Goal: Check status: Check status

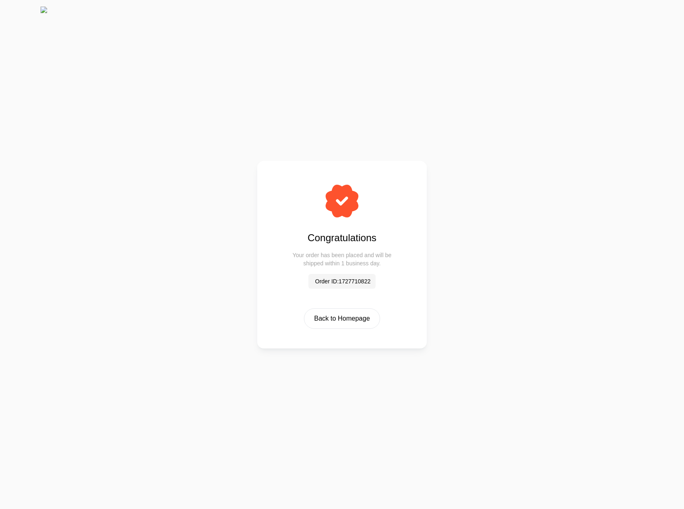
click at [382, 219] on div at bounding box center [342, 201] width 115 height 41
click at [215, 168] on div "Congratulations Your order has been placed and will be shipped within 1 busines…" at bounding box center [342, 264] width 684 height 489
click at [487, 226] on div "Congratulations Your order has been placed and will be shipped within 1 busines…" at bounding box center [342, 264] width 684 height 489
click at [235, 96] on div "Congratulations Your order has been placed and will be shipped within 1 busines…" at bounding box center [342, 264] width 684 height 489
click at [542, 118] on div "Congratulations Your order has been placed and will be shipped within 1 busines…" at bounding box center [342, 264] width 684 height 489
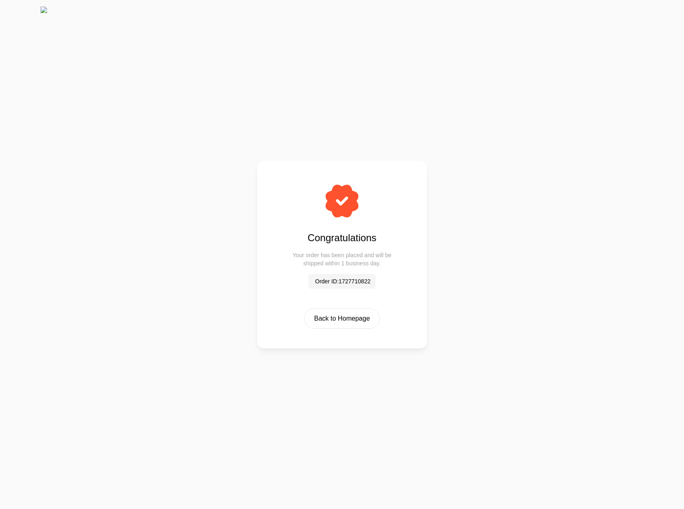
drag, startPoint x: 118, startPoint y: 262, endPoint x: 103, endPoint y: 279, distance: 23.0
click at [118, 262] on div "Congratulations Your order has been placed and will be shipped within 1 busines…" at bounding box center [342, 264] width 684 height 489
drag, startPoint x: 534, startPoint y: 163, endPoint x: 316, endPoint y: 127, distance: 220.7
click at [534, 163] on div "Congratulations Your order has been placed and will be shipped within 1 busines…" at bounding box center [342, 264] width 684 height 489
click at [212, 287] on div "Congratulations Your order has been placed and will be shipped within 1 busines…" at bounding box center [342, 264] width 684 height 489
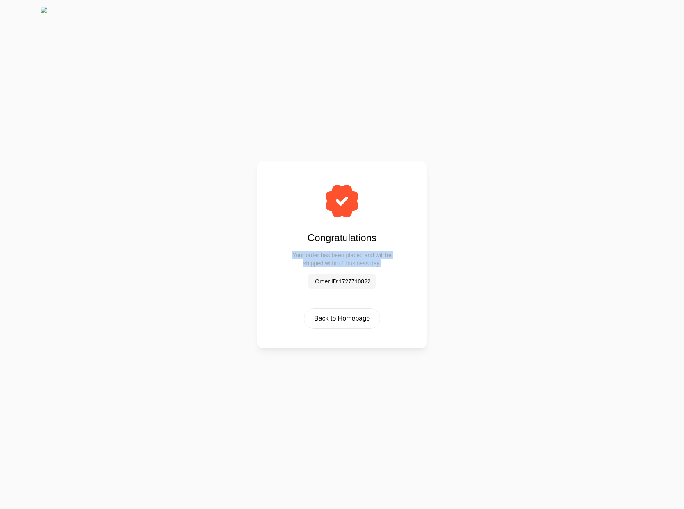
drag, startPoint x: 280, startPoint y: 259, endPoint x: 397, endPoint y: 265, distance: 117.7
click at [397, 265] on div "Congratulations Your order has been placed and will be shipped within 1 busines…" at bounding box center [342, 255] width 170 height 188
click at [395, 267] on h2 "Your order has been placed and will be shipped within 1 business day." at bounding box center [342, 259] width 115 height 16
drag, startPoint x: 376, startPoint y: 264, endPoint x: 402, endPoint y: 263, distance: 26.2
click at [278, 256] on div "Congratulations Your order has been placed and will be shipped within 1 busines…" at bounding box center [342, 255] width 170 height 188
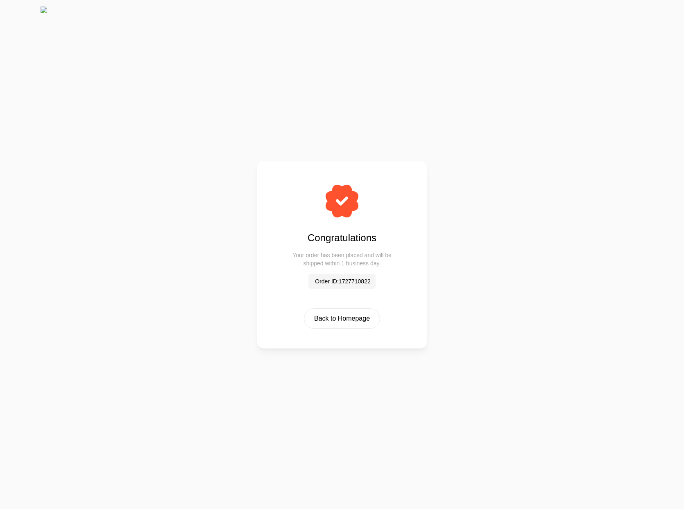
click at [401, 263] on div "Congratulations Your order has been placed and will be shipped within 1 busines…" at bounding box center [342, 255] width 170 height 188
drag, startPoint x: 375, startPoint y: 269, endPoint x: 287, endPoint y: 258, distance: 88.8
click at [287, 258] on h2 "Your order has been placed and will be shipped within 1 business day." at bounding box center [342, 259] width 115 height 16
click at [417, 273] on div "Congratulations Your order has been placed and will be shipped within 1 busines…" at bounding box center [342, 255] width 170 height 188
click at [475, 270] on div "Congratulations Your order has been placed and will be shipped within 1 busines…" at bounding box center [342, 264] width 684 height 489
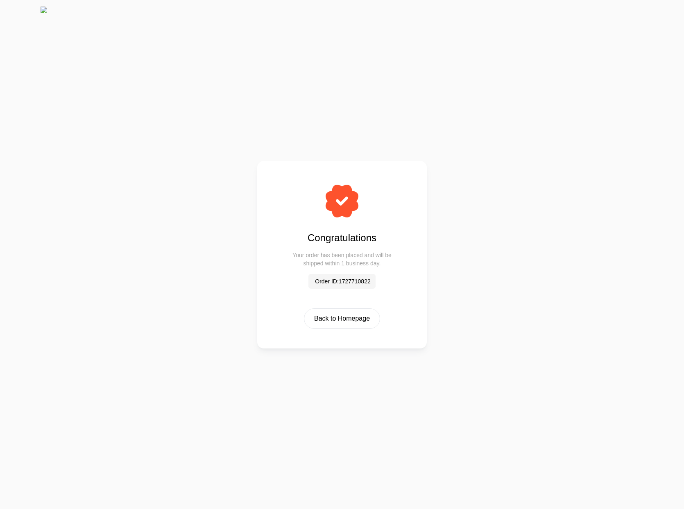
click at [638, 188] on div "Congratulations Your order has been placed and will be shipped within 1 busines…" at bounding box center [342, 264] width 684 height 489
